Goal: Transaction & Acquisition: Subscribe to service/newsletter

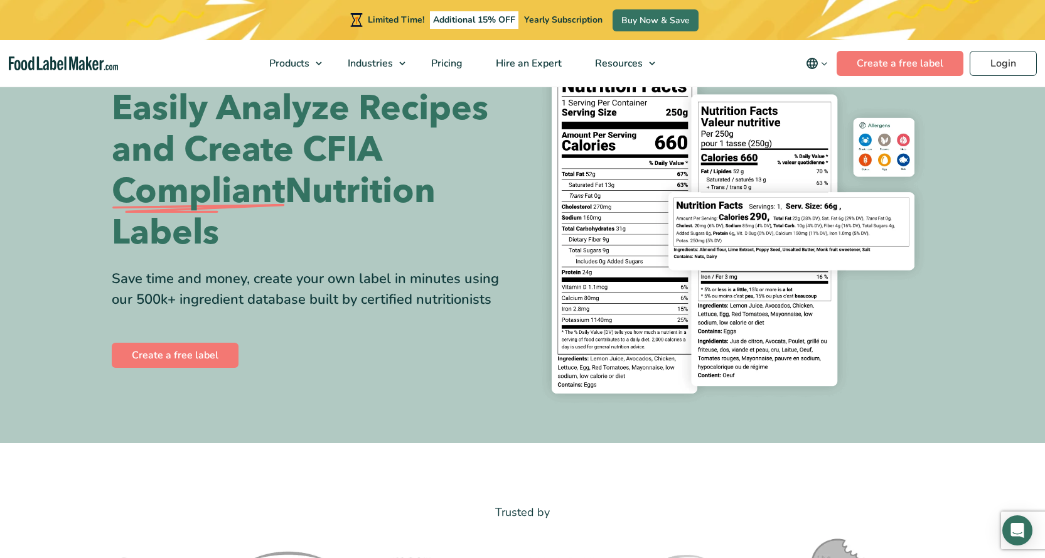
scroll to position [63, 0]
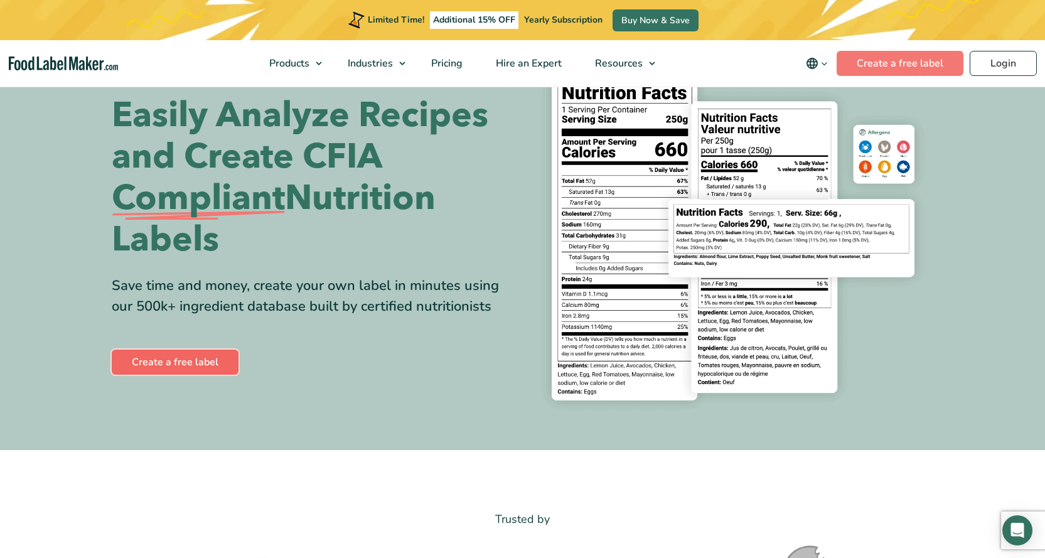
click at [178, 367] on link "Create a free label" at bounding box center [175, 362] width 127 height 25
